Goal: Information Seeking & Learning: Learn about a topic

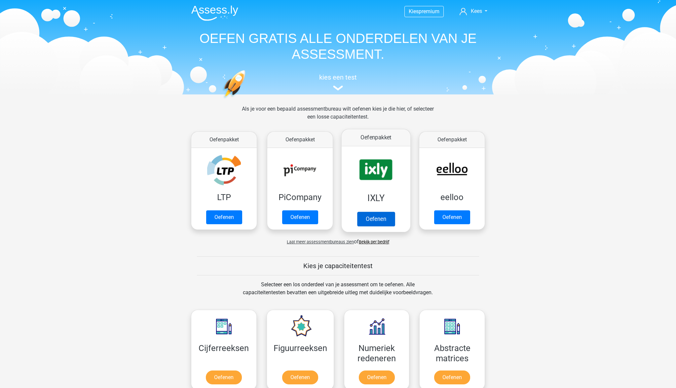
click at [370, 220] on link "Oefenen" at bounding box center [376, 219] width 38 height 15
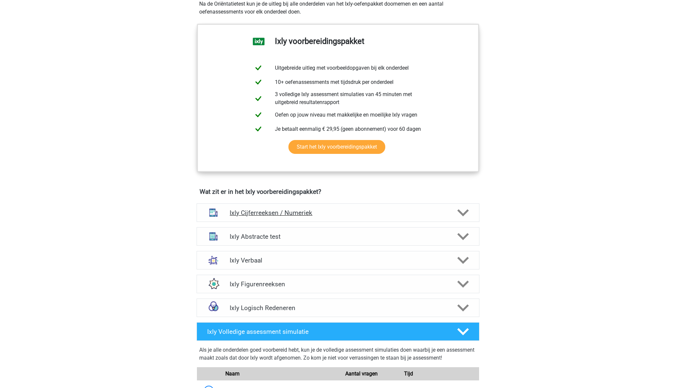
scroll to position [251, 0]
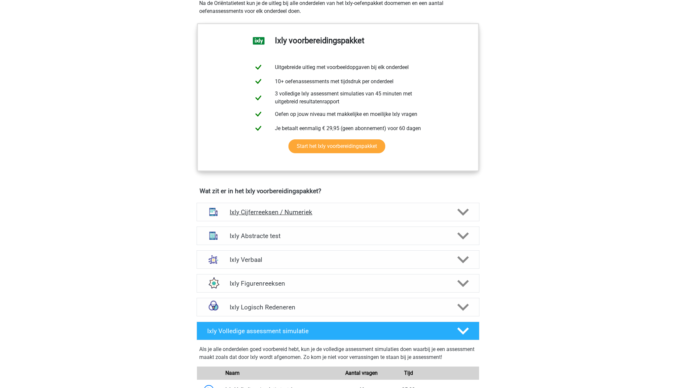
click at [295, 213] on h4 "Ixly Cijferreeksen / Numeriek" at bounding box center [338, 212] width 216 height 8
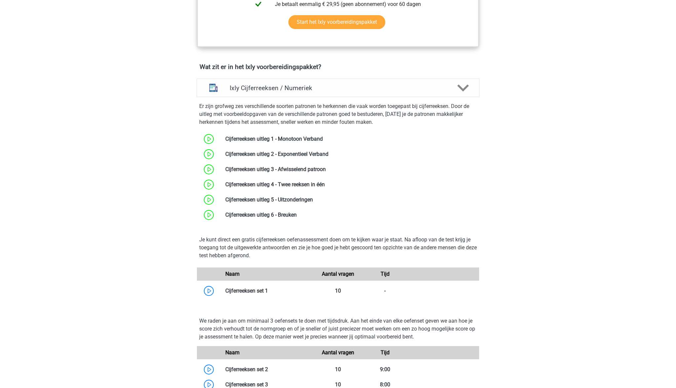
scroll to position [379, 0]
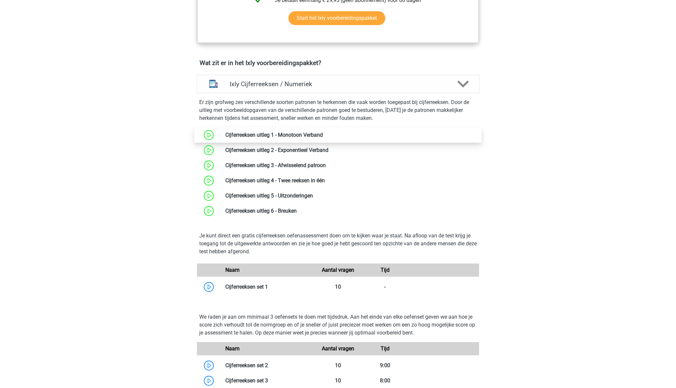
click at [323, 136] on link at bounding box center [323, 135] width 0 height 6
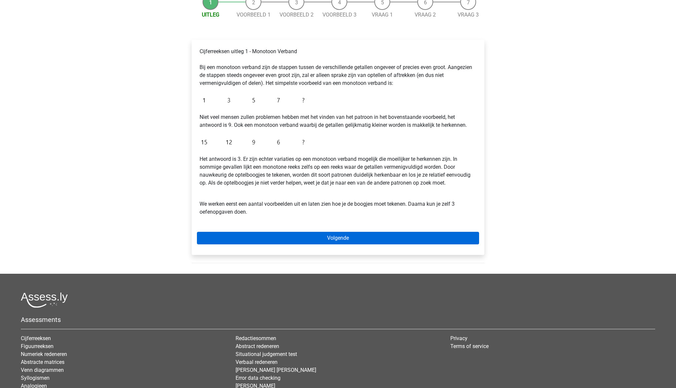
scroll to position [78, 0]
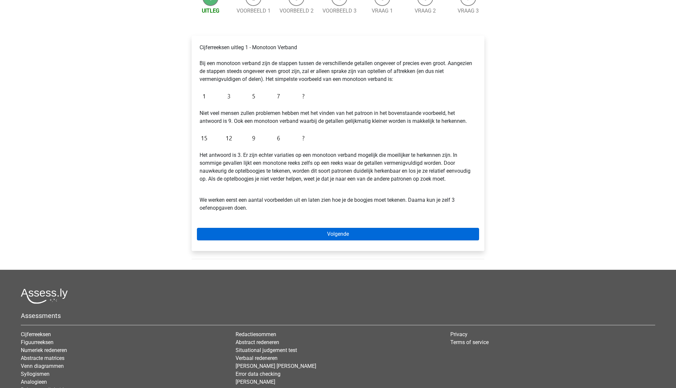
click at [328, 232] on link "Volgende" at bounding box center [338, 234] width 282 height 13
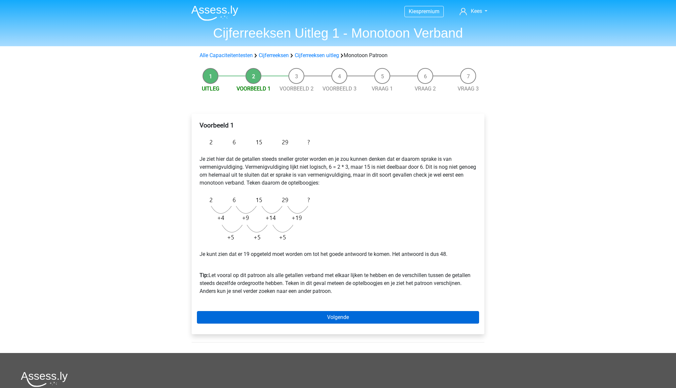
click at [316, 317] on link "Volgende" at bounding box center [338, 317] width 282 height 13
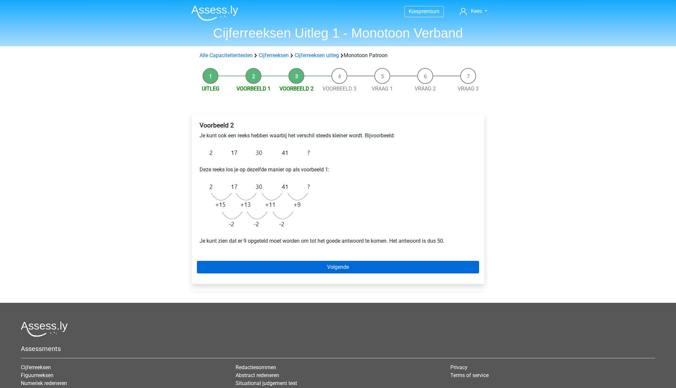
click at [356, 268] on link "Volgende" at bounding box center [338, 267] width 282 height 13
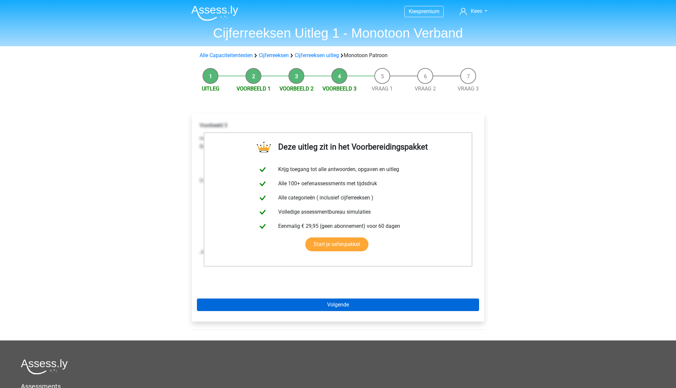
click at [350, 304] on link "Volgende" at bounding box center [338, 305] width 282 height 13
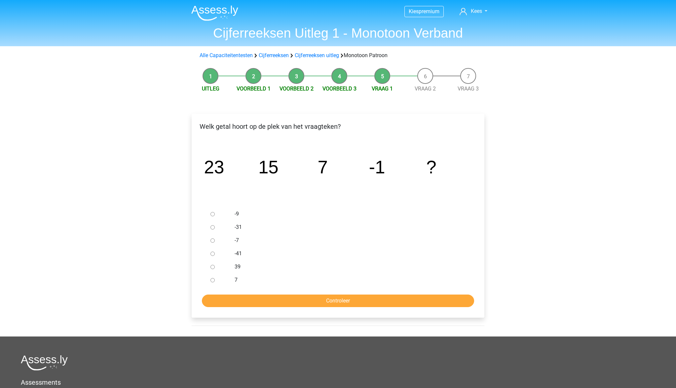
click at [238, 214] on label "-9" at bounding box center [349, 214] width 229 height 8
click at [215, 214] on input "-9" at bounding box center [212, 214] width 4 height 4
radio input "true"
click at [358, 303] on input "Controleer" at bounding box center [338, 301] width 272 height 13
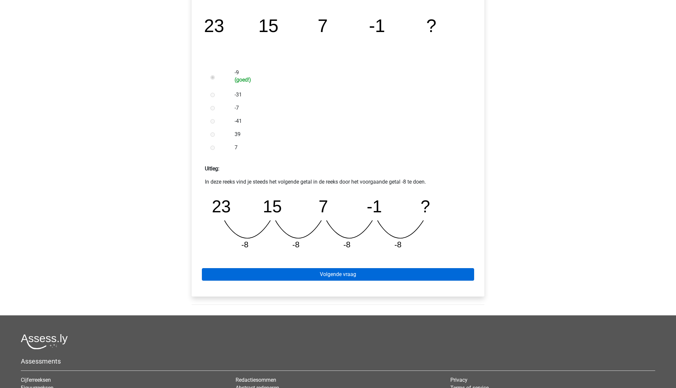
scroll to position [144, 0]
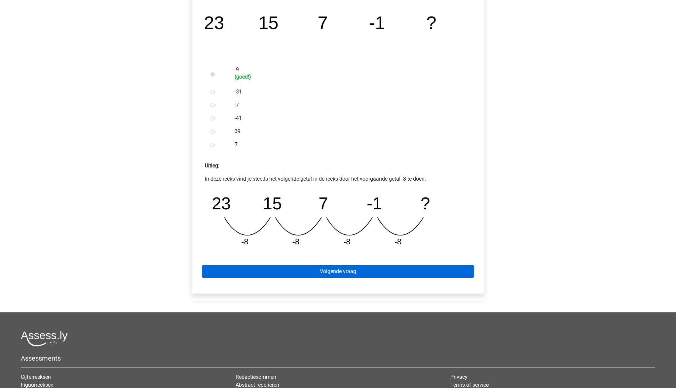
click at [338, 270] on link "Volgende vraag" at bounding box center [338, 271] width 272 height 13
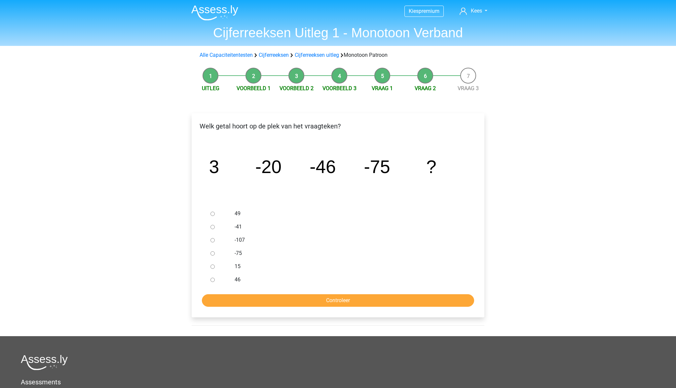
scroll to position [0, 0]
click at [237, 238] on label "-107" at bounding box center [349, 241] width 229 height 8
click at [215, 239] on input "-107" at bounding box center [212, 241] width 4 height 4
radio input "true"
click at [332, 300] on input "Controleer" at bounding box center [338, 301] width 272 height 13
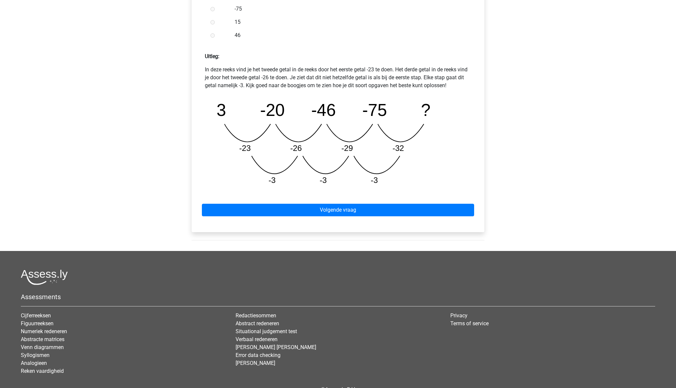
scroll to position [256, 0]
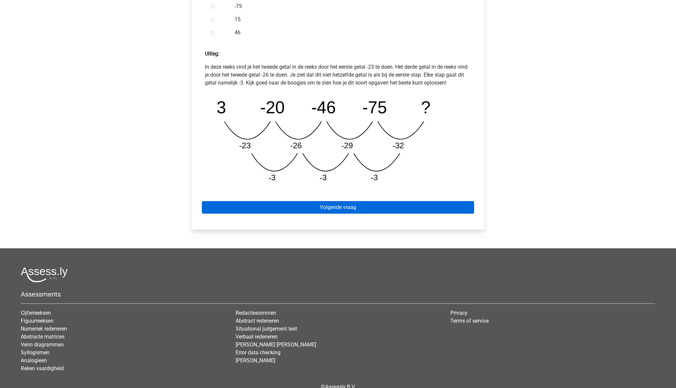
click at [329, 210] on link "Volgende vraag" at bounding box center [338, 207] width 272 height 13
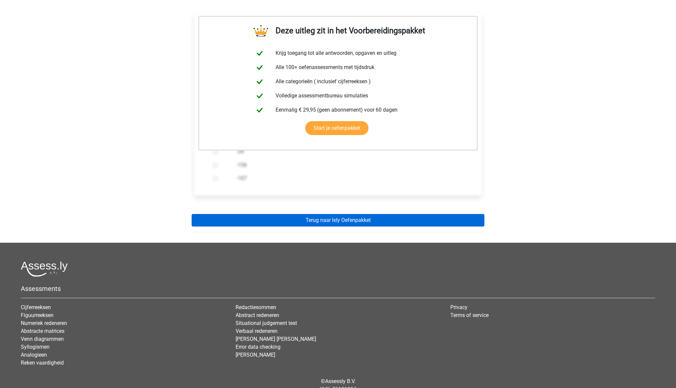
scroll to position [106, 0]
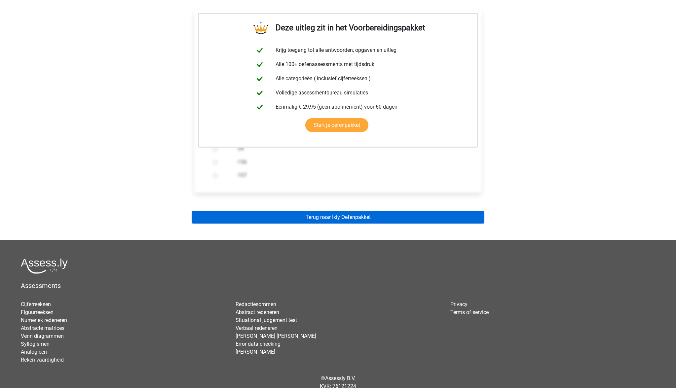
click at [327, 217] on link "Terug naar Ixly Oefenpakket" at bounding box center [338, 217] width 293 height 13
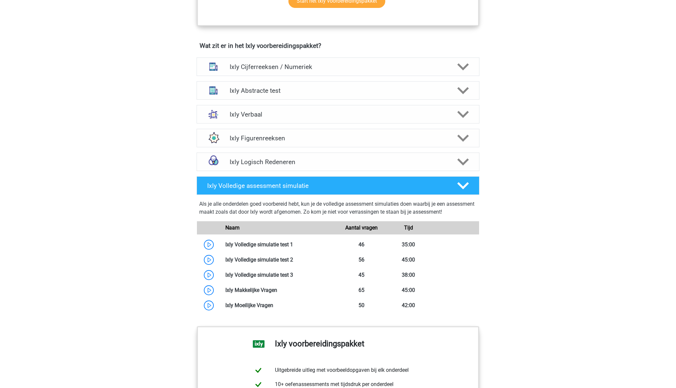
scroll to position [397, 0]
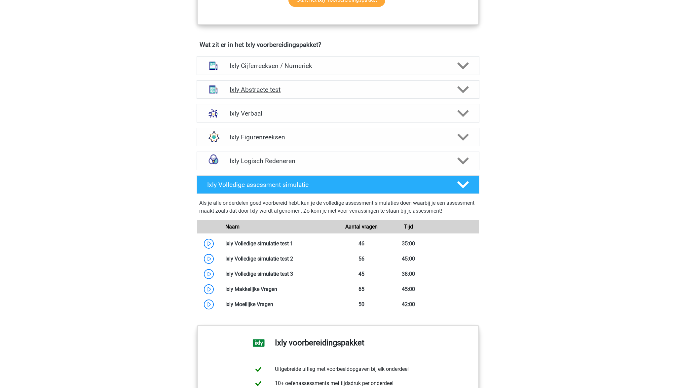
click at [466, 90] on icon at bounding box center [463, 90] width 12 height 12
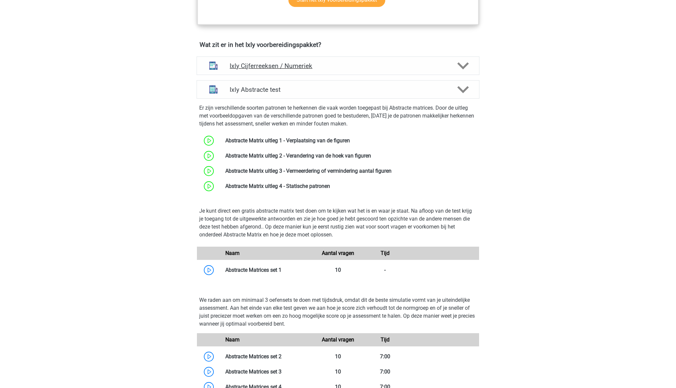
click at [377, 68] on h4 "Ixly Cijferreeksen / Numeriek" at bounding box center [338, 66] width 216 height 8
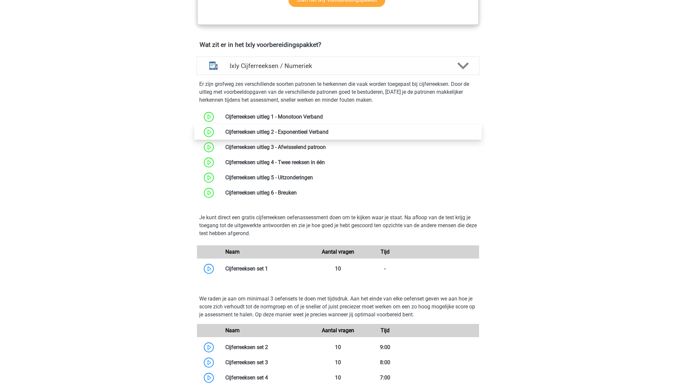
click at [328, 131] on link at bounding box center [328, 132] width 0 height 6
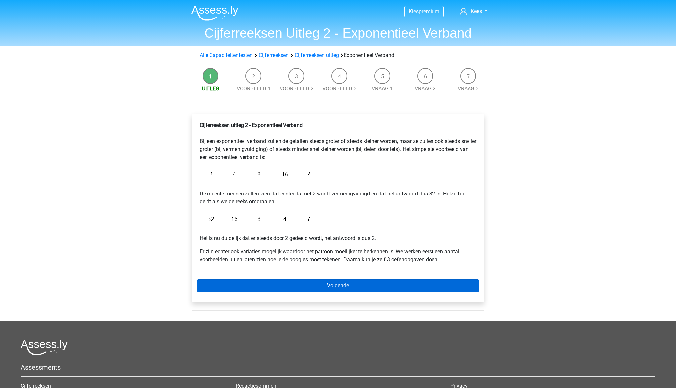
click at [374, 280] on link "Volgende" at bounding box center [338, 286] width 282 height 13
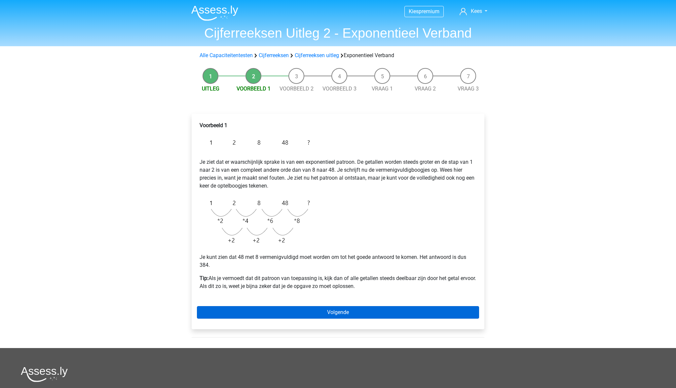
click at [327, 309] on link "Volgende" at bounding box center [338, 312] width 282 height 13
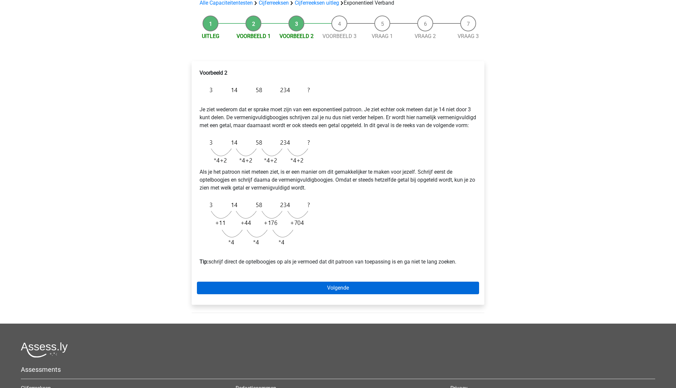
scroll to position [53, 0]
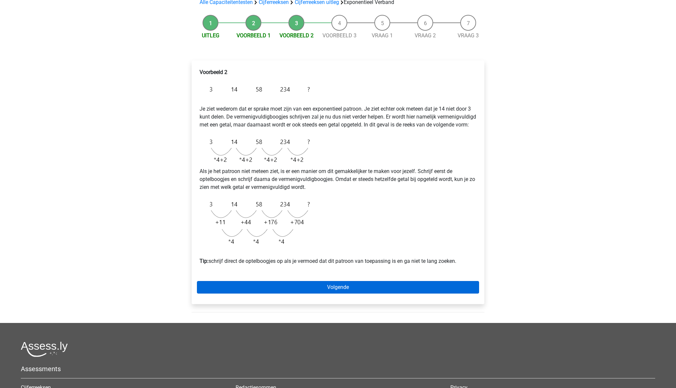
click at [324, 294] on link "Volgende" at bounding box center [338, 287] width 282 height 13
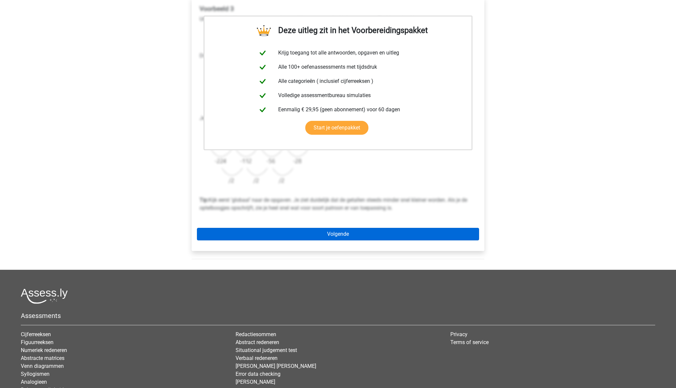
scroll to position [119, 0]
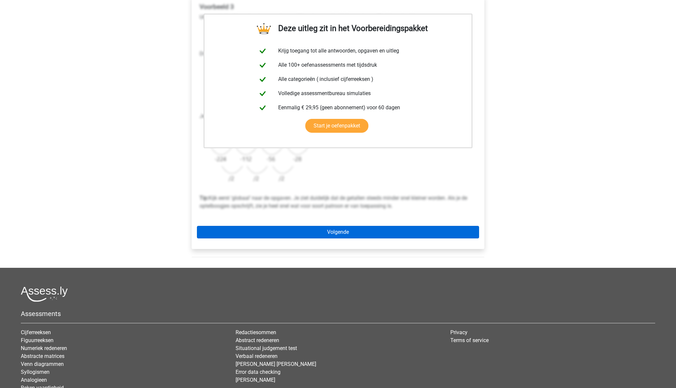
click at [325, 231] on link "Volgende" at bounding box center [338, 232] width 282 height 13
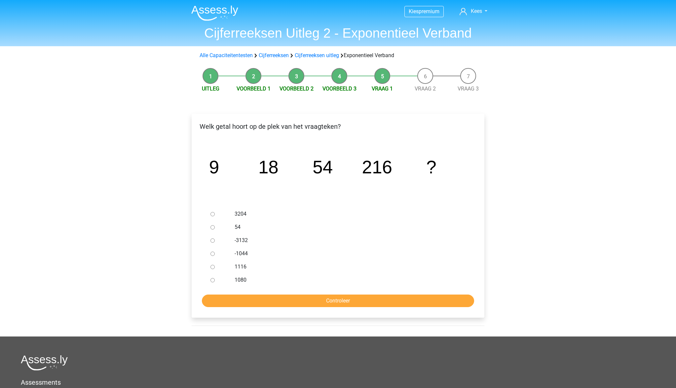
drag, startPoint x: 239, startPoint y: 278, endPoint x: 251, endPoint y: 287, distance: 14.9
click at [239, 278] on label "1080" at bounding box center [349, 280] width 229 height 8
click at [215, 278] on input "1080" at bounding box center [212, 280] width 4 height 4
radio input "true"
click at [284, 299] on input "Controleer" at bounding box center [338, 301] width 272 height 13
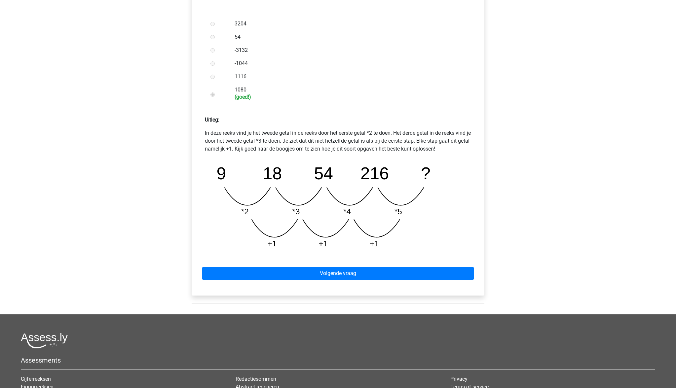
scroll to position [192, 0]
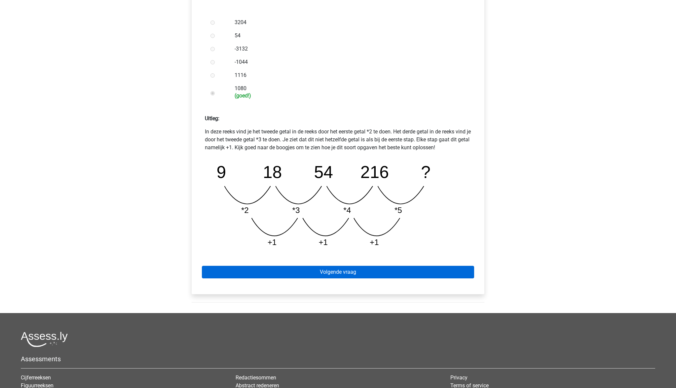
click at [316, 274] on link "Volgende vraag" at bounding box center [338, 272] width 272 height 13
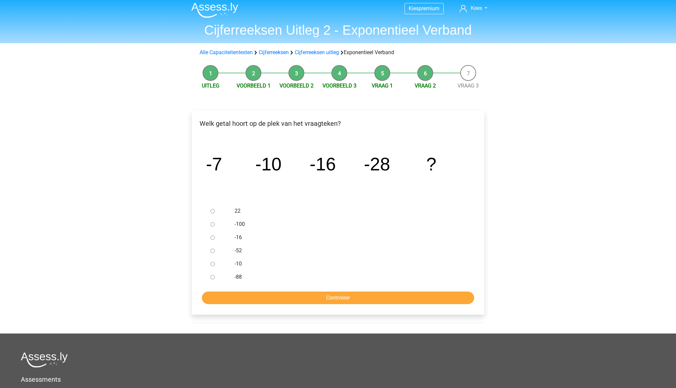
scroll to position [4, 0]
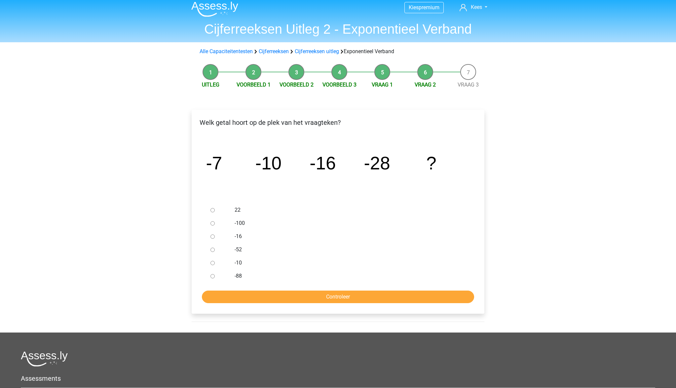
click at [240, 249] on label "-52" at bounding box center [349, 250] width 229 height 8
click at [215, 249] on input "-52" at bounding box center [212, 250] width 4 height 4
radio input "true"
click at [349, 297] on input "Controleer" at bounding box center [338, 297] width 272 height 13
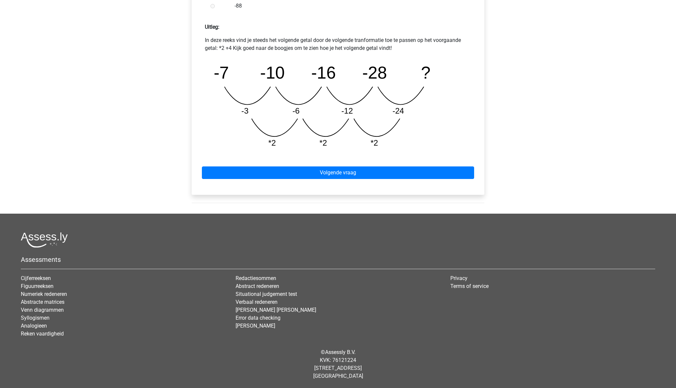
scroll to position [283, 0]
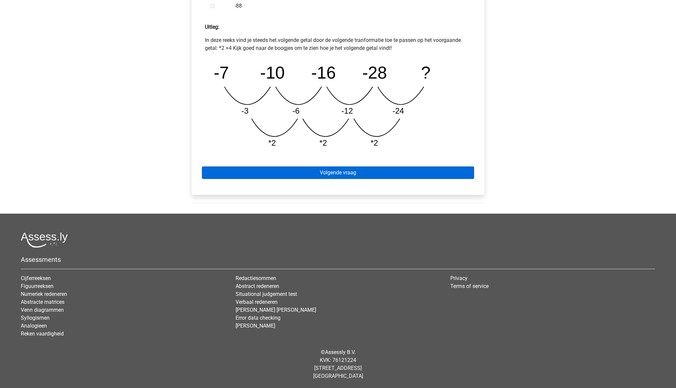
click at [346, 176] on link "Volgende vraag" at bounding box center [338, 173] width 272 height 13
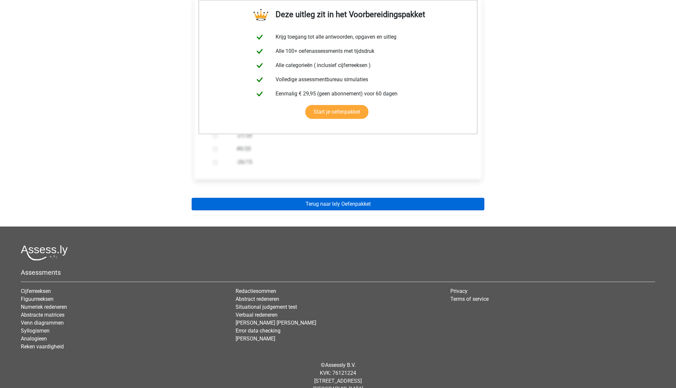
scroll to position [121, 0]
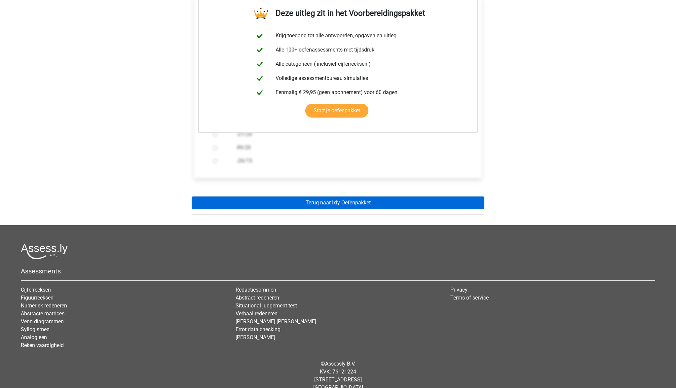
click at [346, 207] on link "Terug naar Ixly Oefenpakket" at bounding box center [338, 203] width 293 height 13
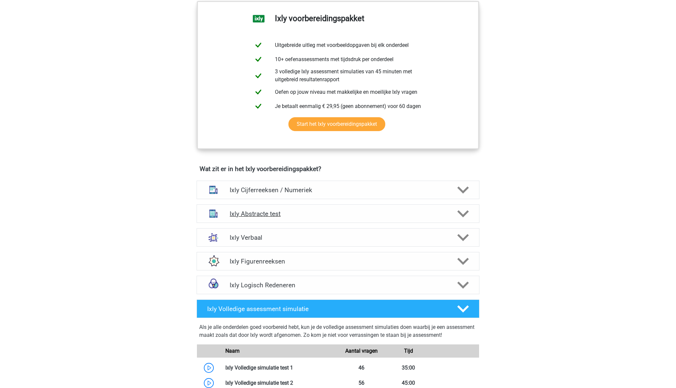
scroll to position [274, 0]
click at [464, 239] on polygon at bounding box center [463, 237] width 12 height 7
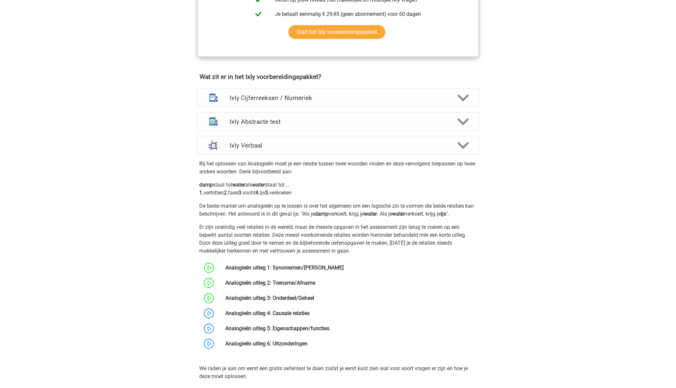
scroll to position [365, 0]
click at [465, 97] on polygon at bounding box center [463, 97] width 12 height 7
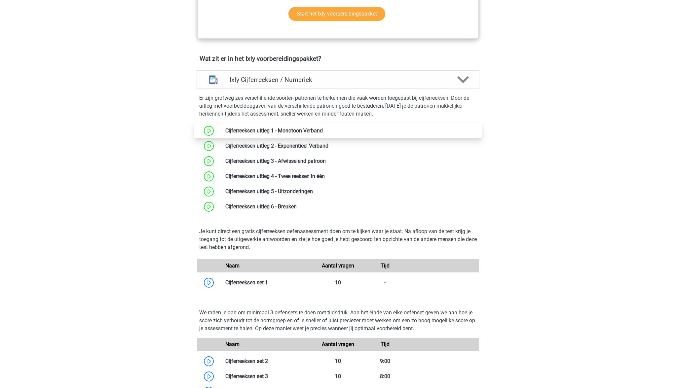
scroll to position [384, 0]
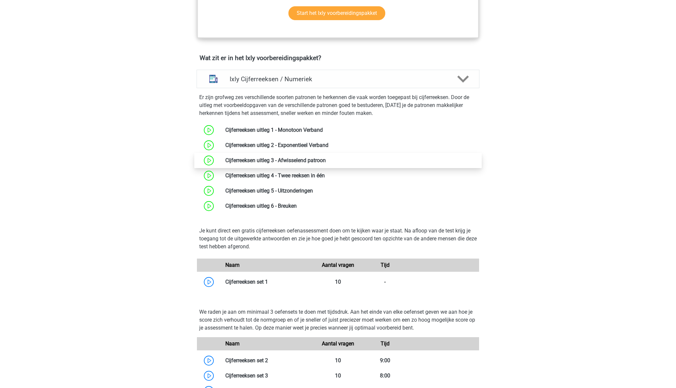
click at [326, 161] on link at bounding box center [326, 160] width 0 height 6
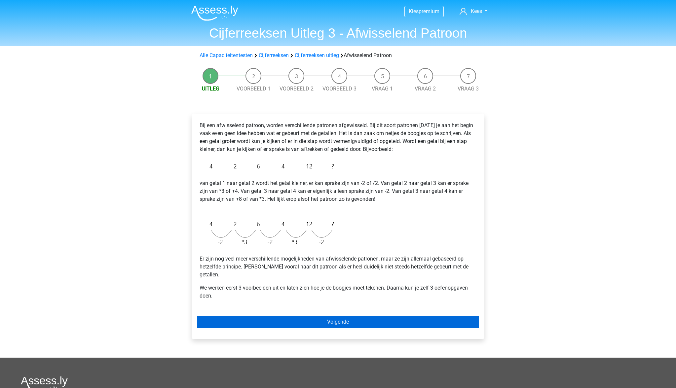
click at [322, 316] on link "Volgende" at bounding box center [338, 322] width 282 height 13
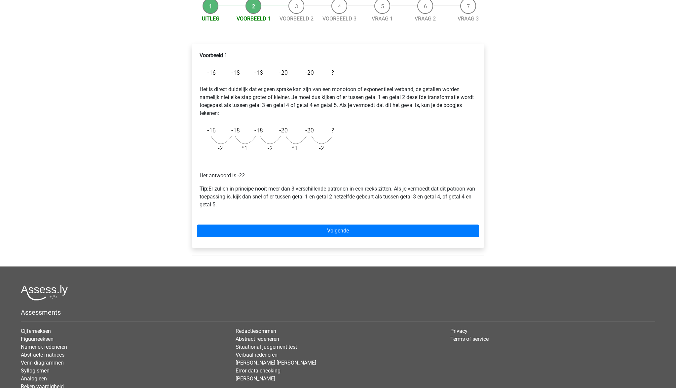
scroll to position [71, 0]
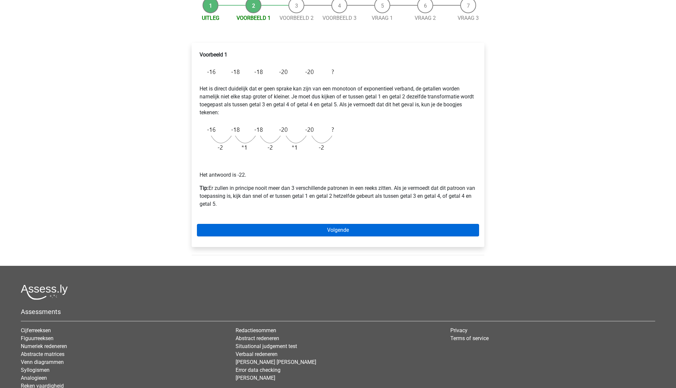
click at [345, 229] on link "Volgende" at bounding box center [338, 230] width 282 height 13
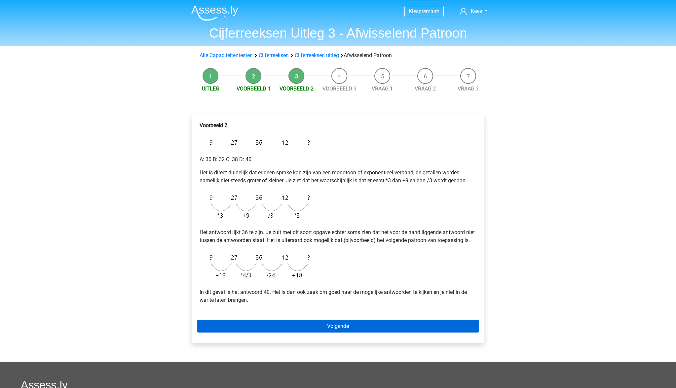
click at [345, 333] on link "Volgende" at bounding box center [338, 326] width 282 height 13
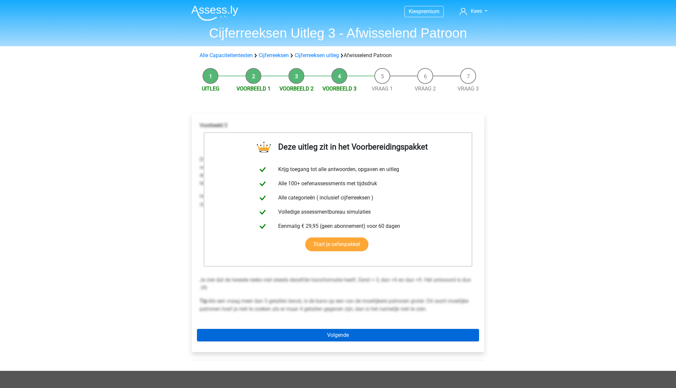
click at [341, 334] on link "Volgende" at bounding box center [338, 335] width 282 height 13
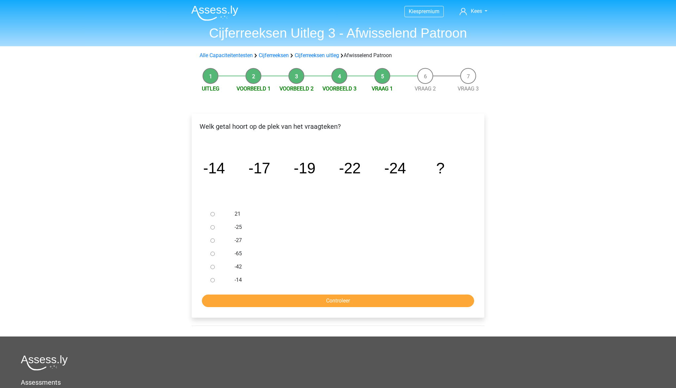
drag, startPoint x: 236, startPoint y: 241, endPoint x: 273, endPoint y: 267, distance: 45.7
click at [236, 241] on label "-27" at bounding box center [349, 241] width 229 height 8
click at [215, 241] on input "-27" at bounding box center [212, 241] width 4 height 4
radio input "true"
click at [326, 302] on input "Controleer" at bounding box center [338, 301] width 272 height 13
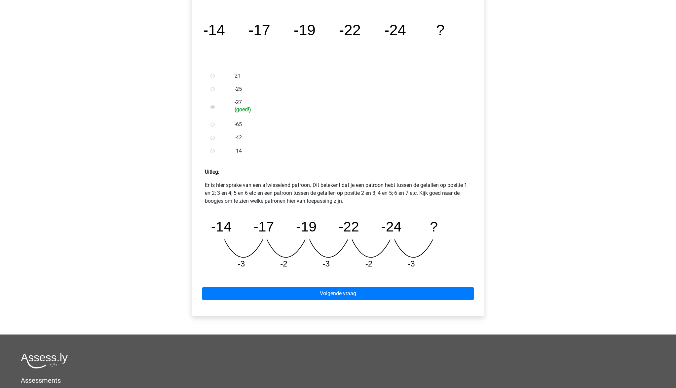
scroll to position [165, 0]
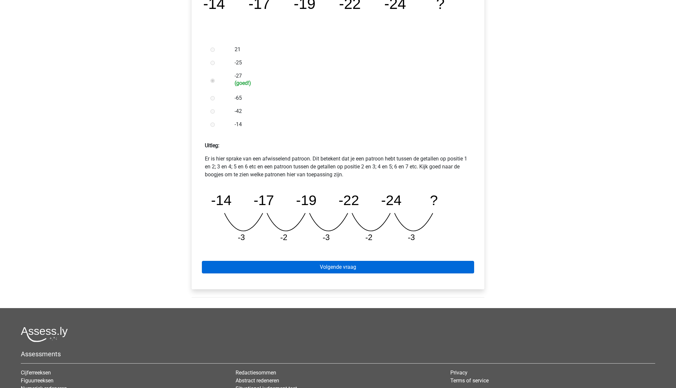
click at [315, 264] on link "Volgende vraag" at bounding box center [338, 267] width 272 height 13
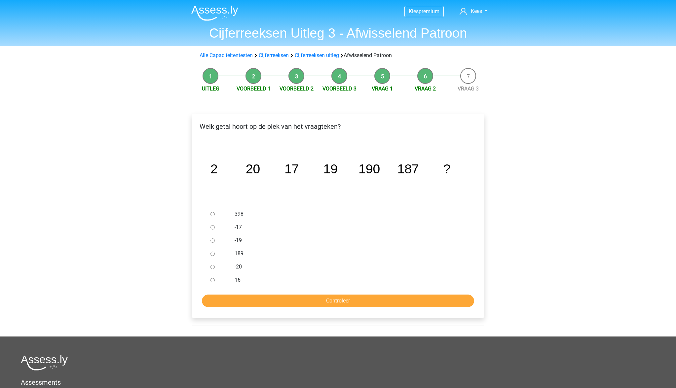
drag, startPoint x: 231, startPoint y: 252, endPoint x: 251, endPoint y: 262, distance: 22.0
click at [233, 253] on div "189" at bounding box center [349, 253] width 239 height 13
click at [211, 254] on input "189" at bounding box center [212, 254] width 4 height 4
radio input "true"
click at [306, 302] on input "Controleer" at bounding box center [338, 301] width 272 height 13
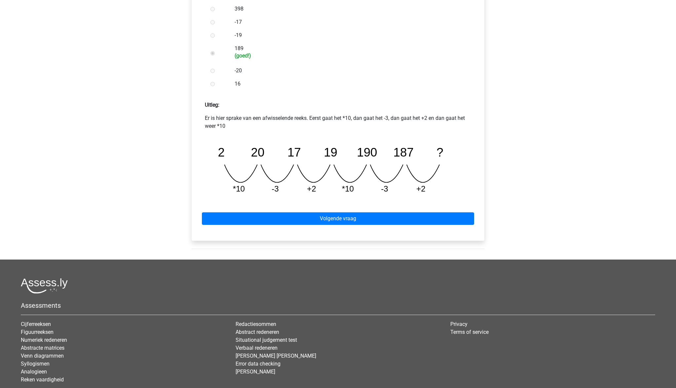
scroll to position [206, 0]
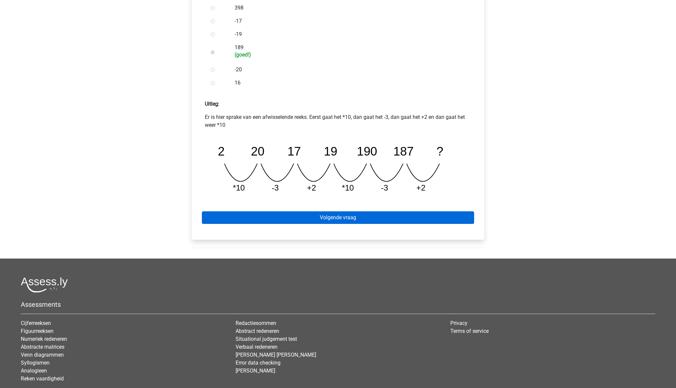
click at [333, 220] on link "Volgende vraag" at bounding box center [338, 217] width 272 height 13
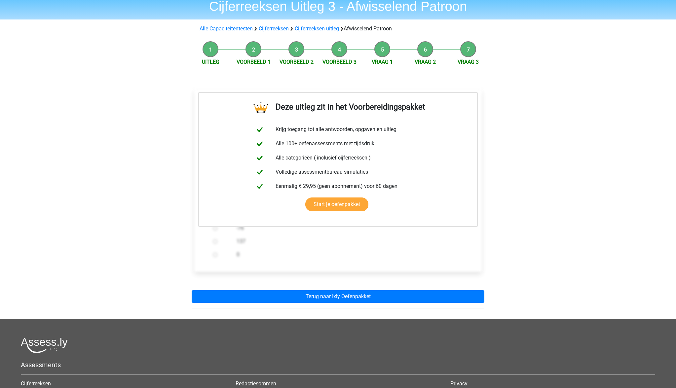
scroll to position [38, 0]
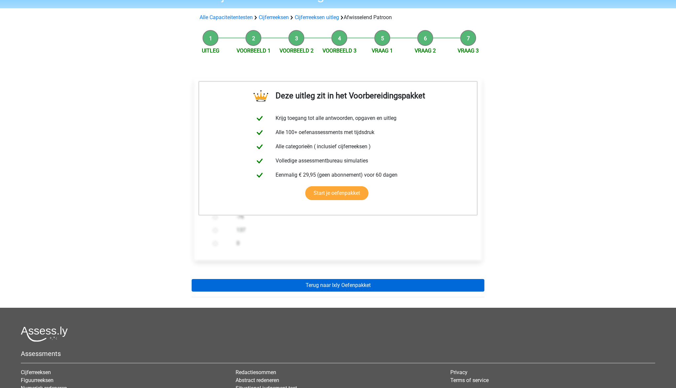
click at [341, 283] on link "Terug naar Ixly Oefenpakket" at bounding box center [338, 285] width 293 height 13
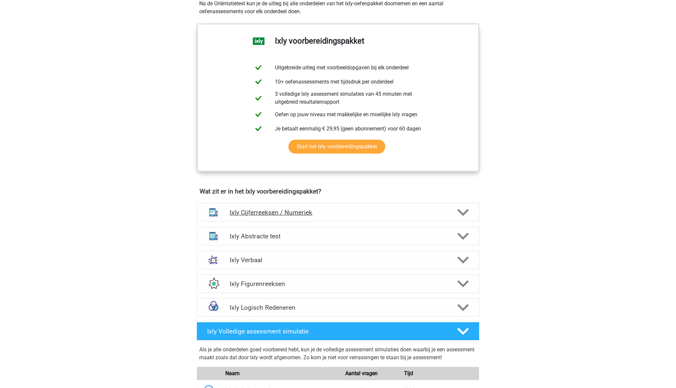
scroll to position [252, 0]
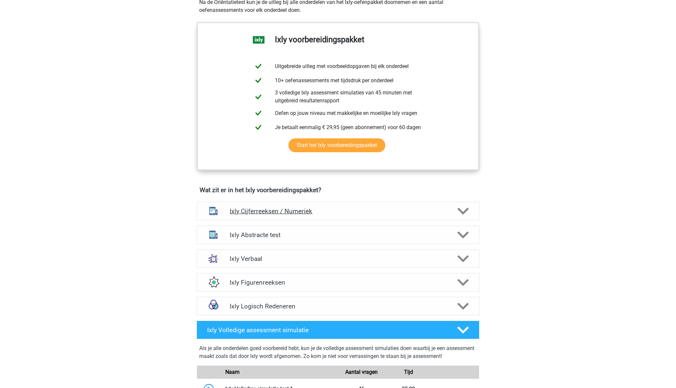
click at [461, 211] on polygon at bounding box center [463, 210] width 12 height 7
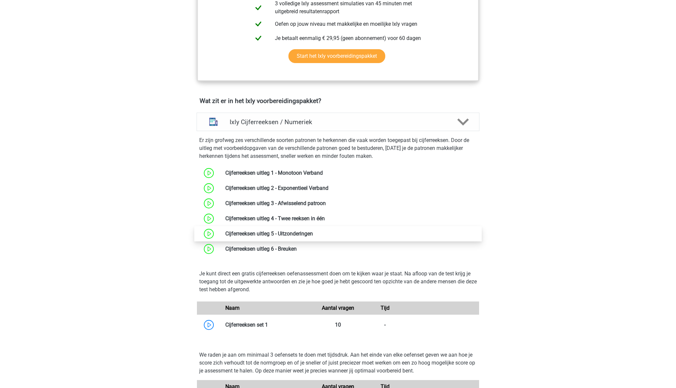
scroll to position [350, 0]
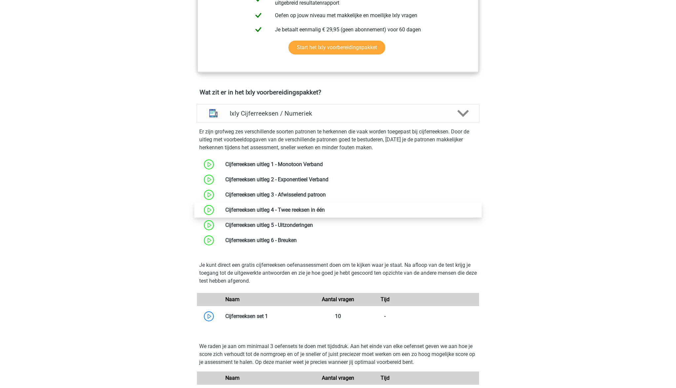
click at [325, 209] on link at bounding box center [325, 210] width 0 height 6
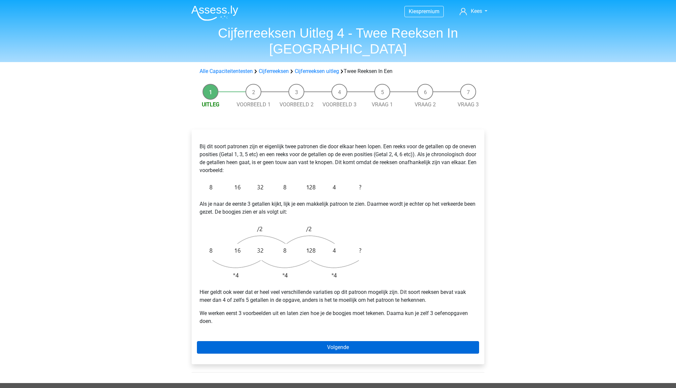
click at [338, 341] on link "Volgende" at bounding box center [338, 347] width 282 height 13
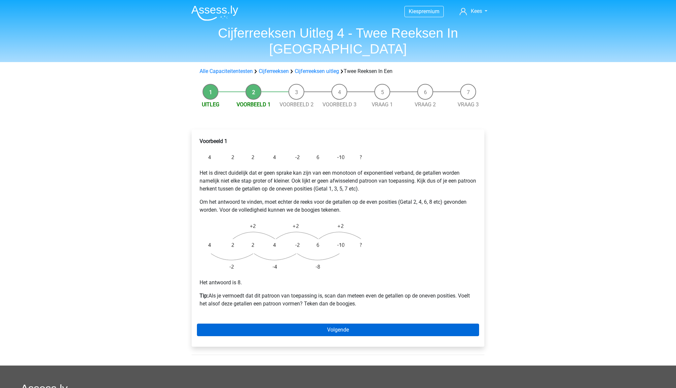
click at [344, 324] on link "Volgende" at bounding box center [338, 330] width 282 height 13
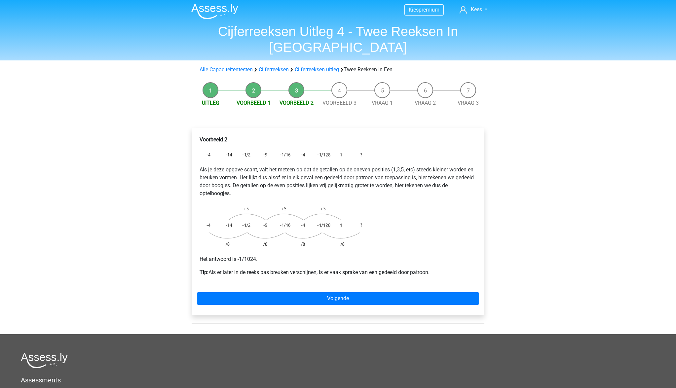
scroll to position [3, 0]
